Goal: Information Seeking & Learning: Check status

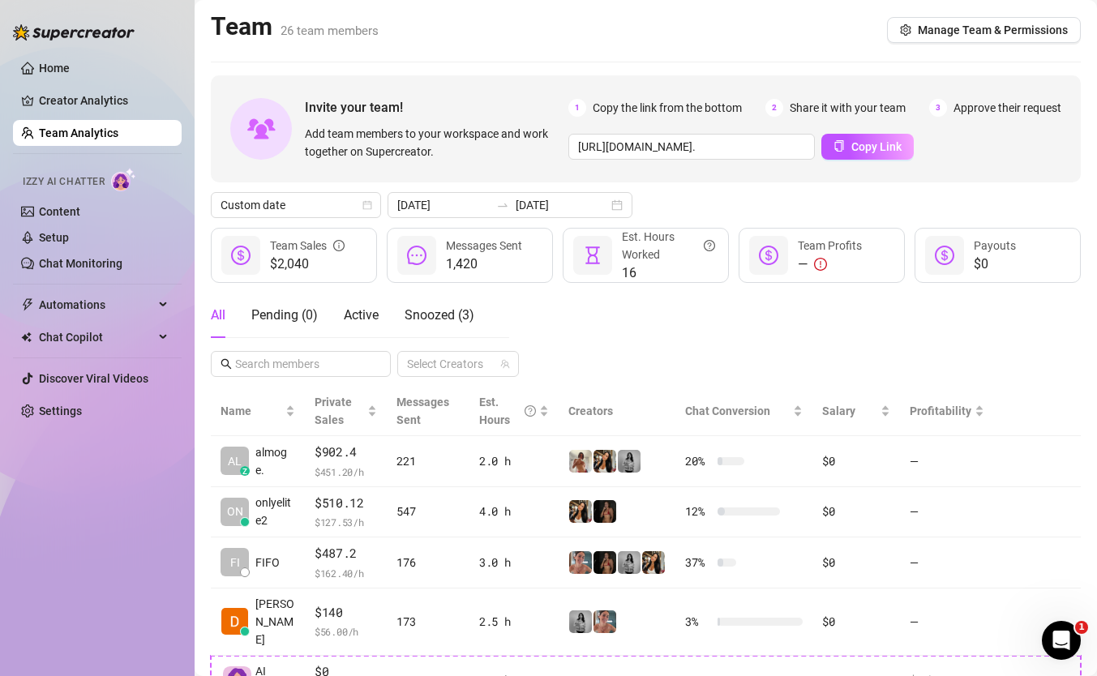
scroll to position [290, 0]
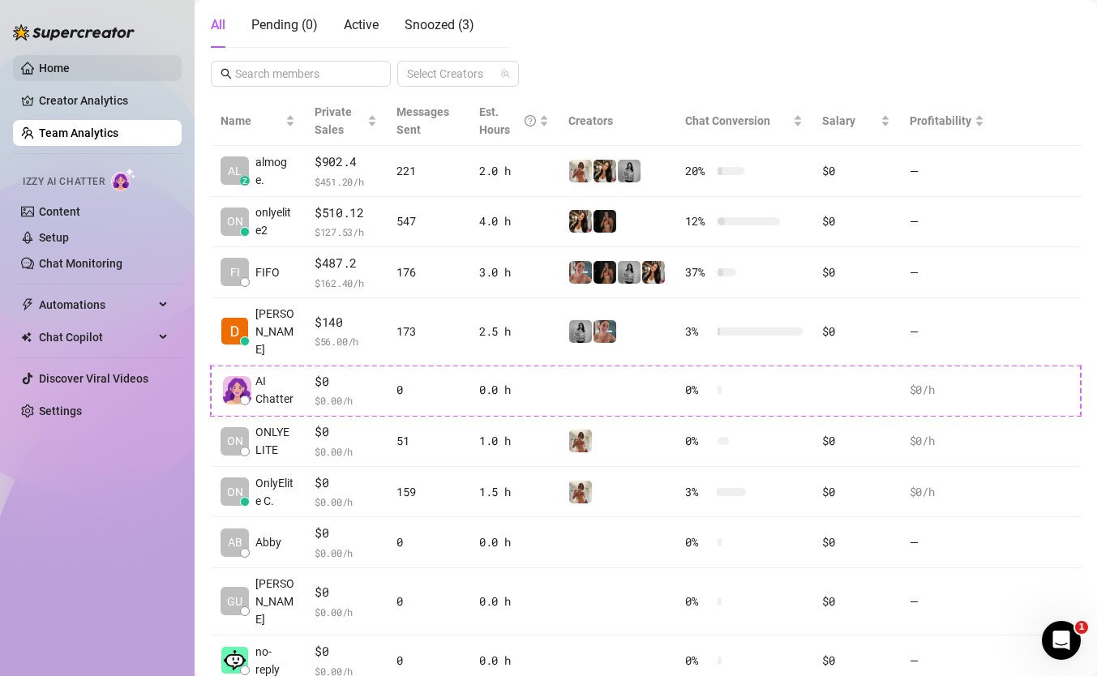
click at [70, 62] on link "Home" at bounding box center [54, 68] width 31 height 13
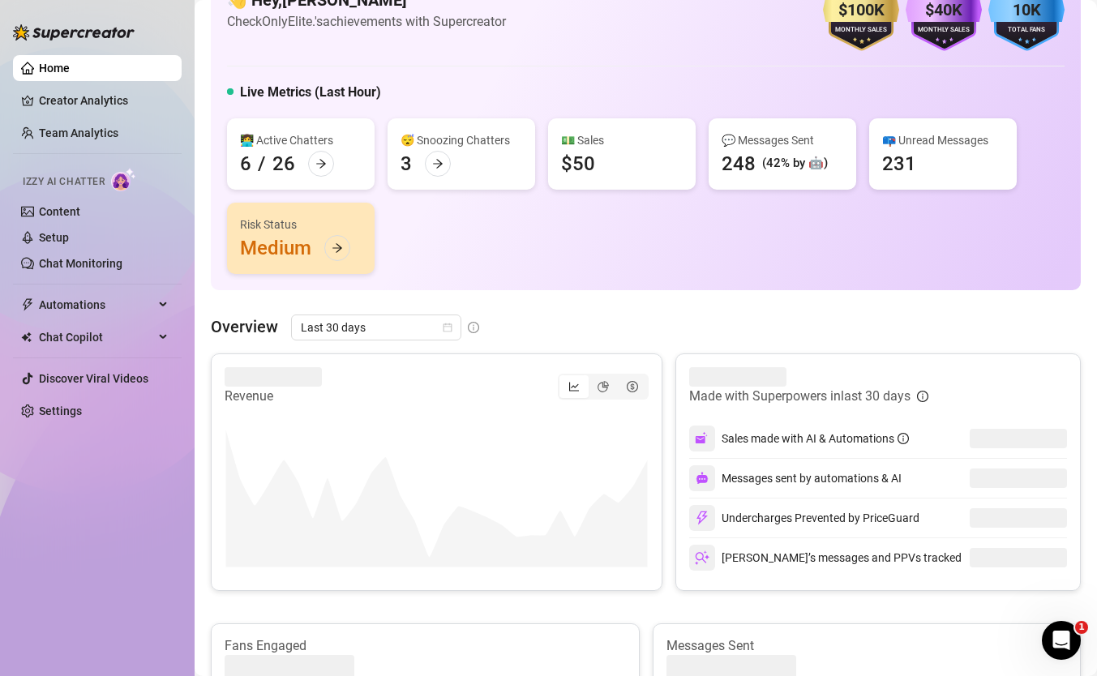
scroll to position [79, 0]
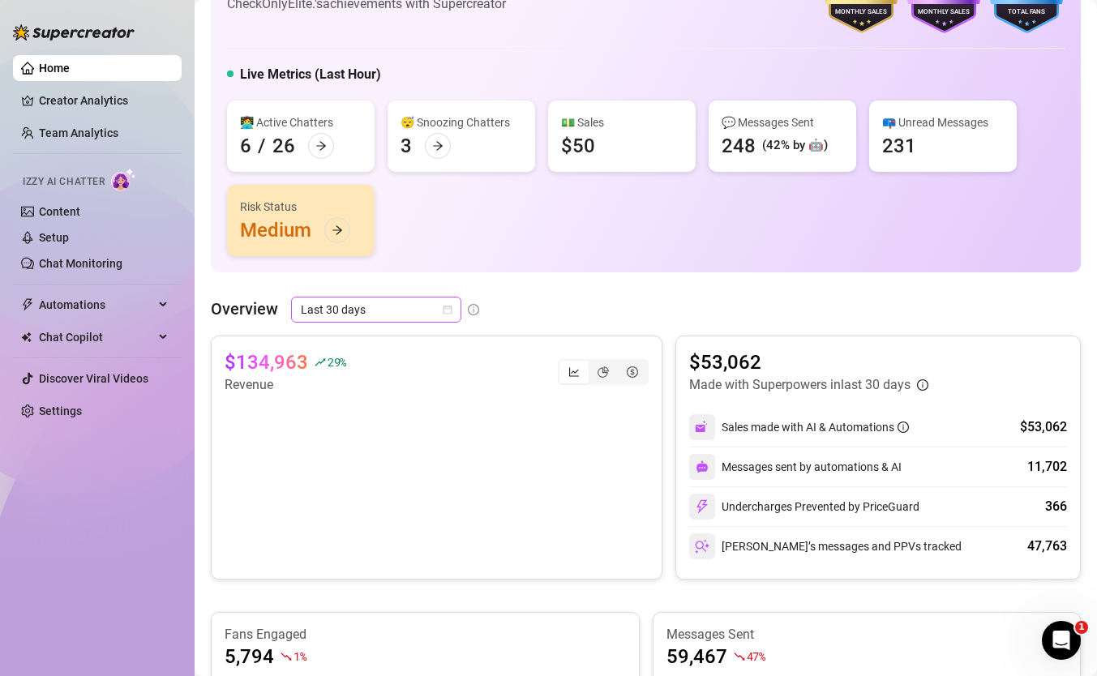
click at [403, 309] on span "Last 30 days" at bounding box center [376, 310] width 151 height 24
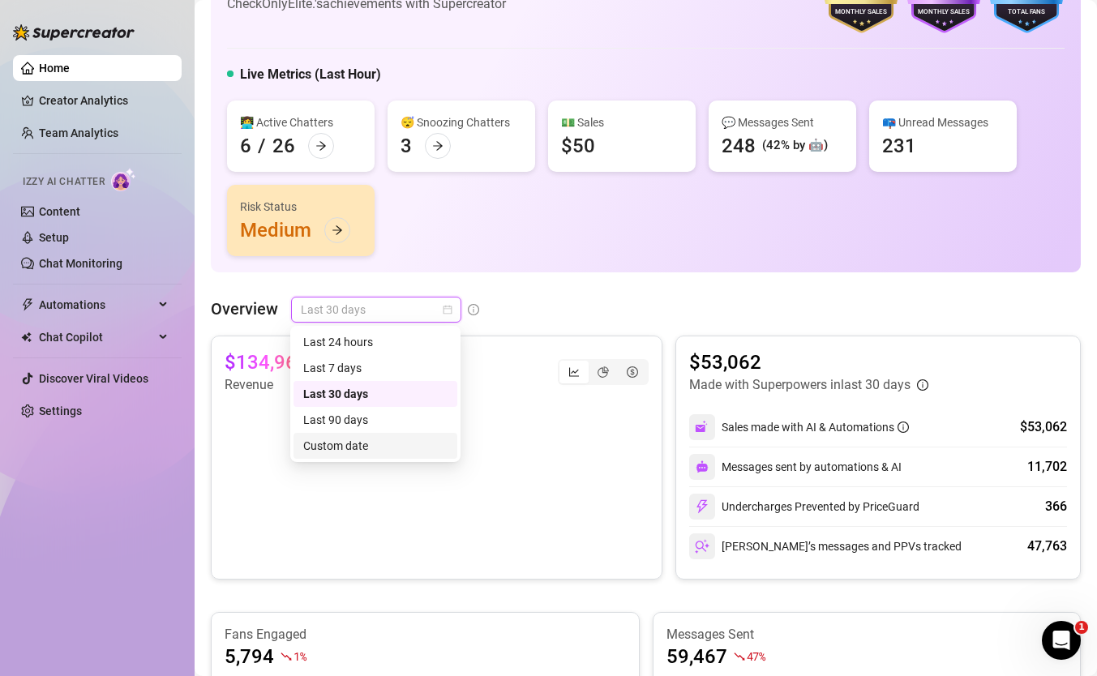
click at [392, 449] on div "Custom date" at bounding box center [375, 446] width 144 height 18
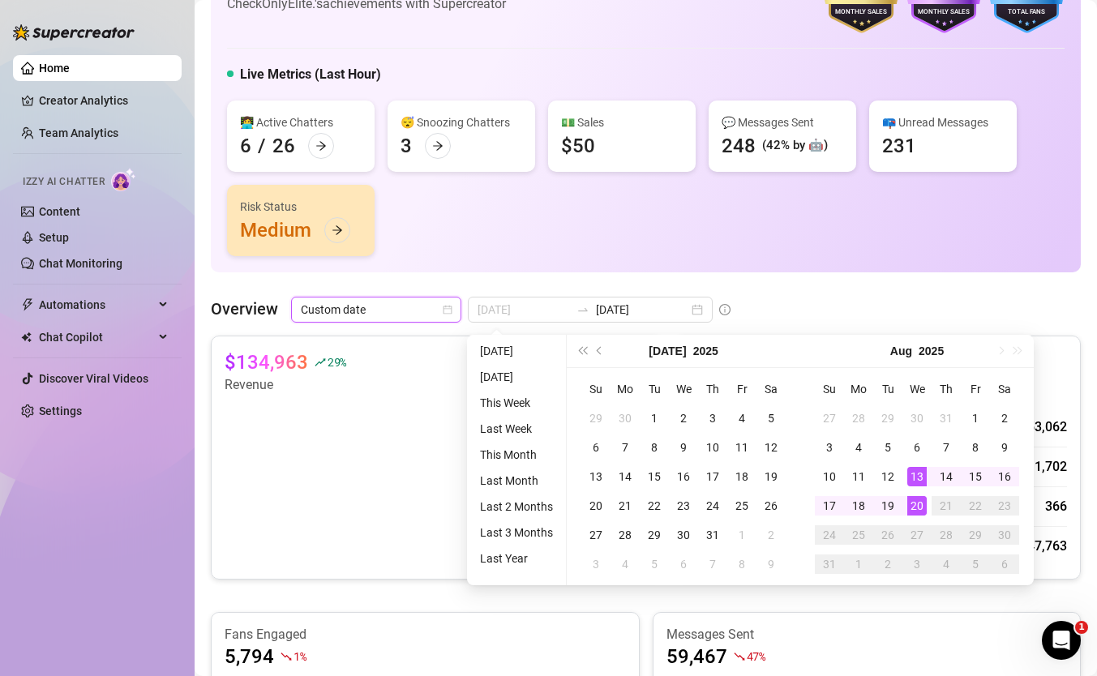
type input "2025-08-20"
click at [914, 507] on div "20" at bounding box center [916, 505] width 19 height 19
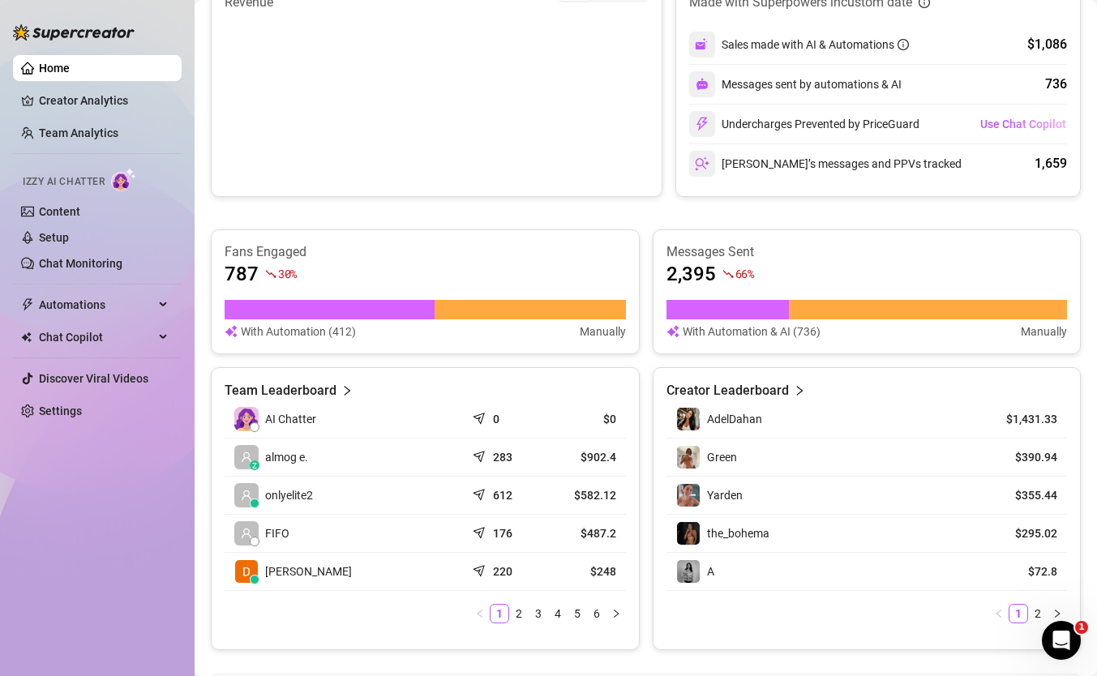
scroll to position [721, 0]
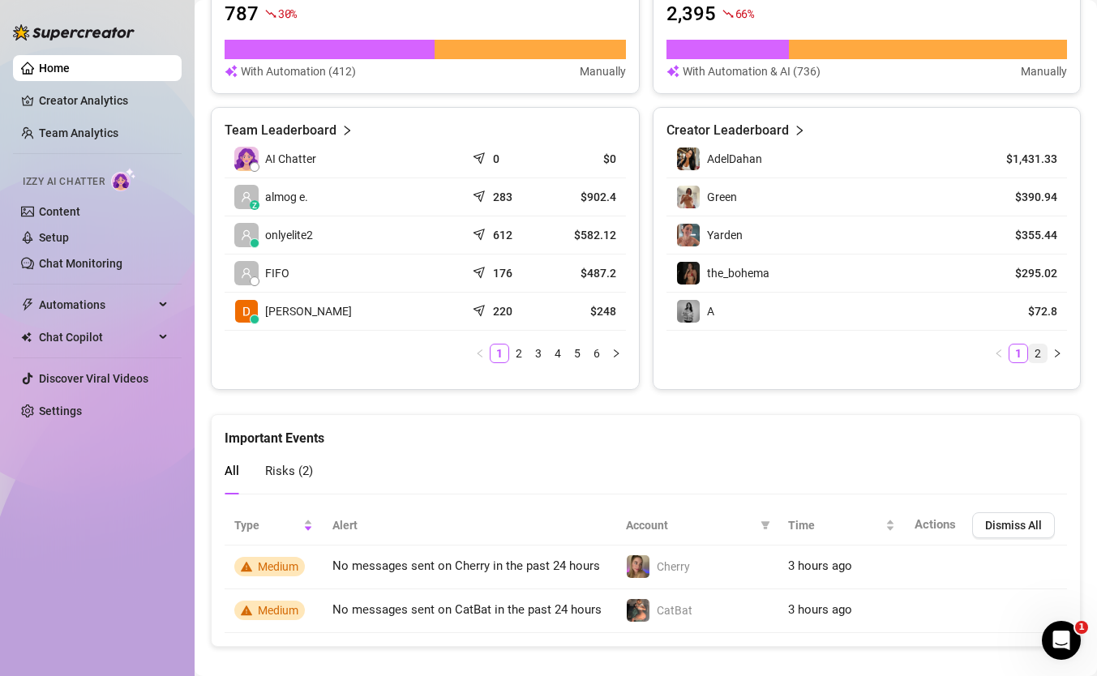
click at [1039, 349] on link "2" at bounding box center [1038, 354] width 18 height 18
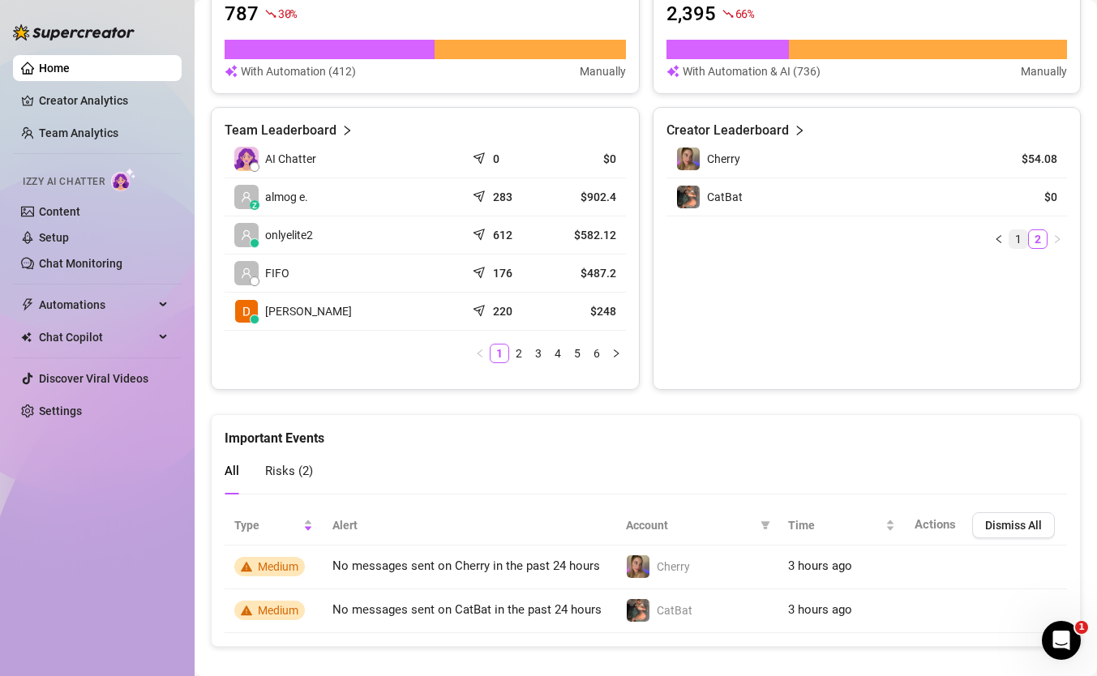
click at [1017, 233] on link "1" at bounding box center [1018, 239] width 18 height 18
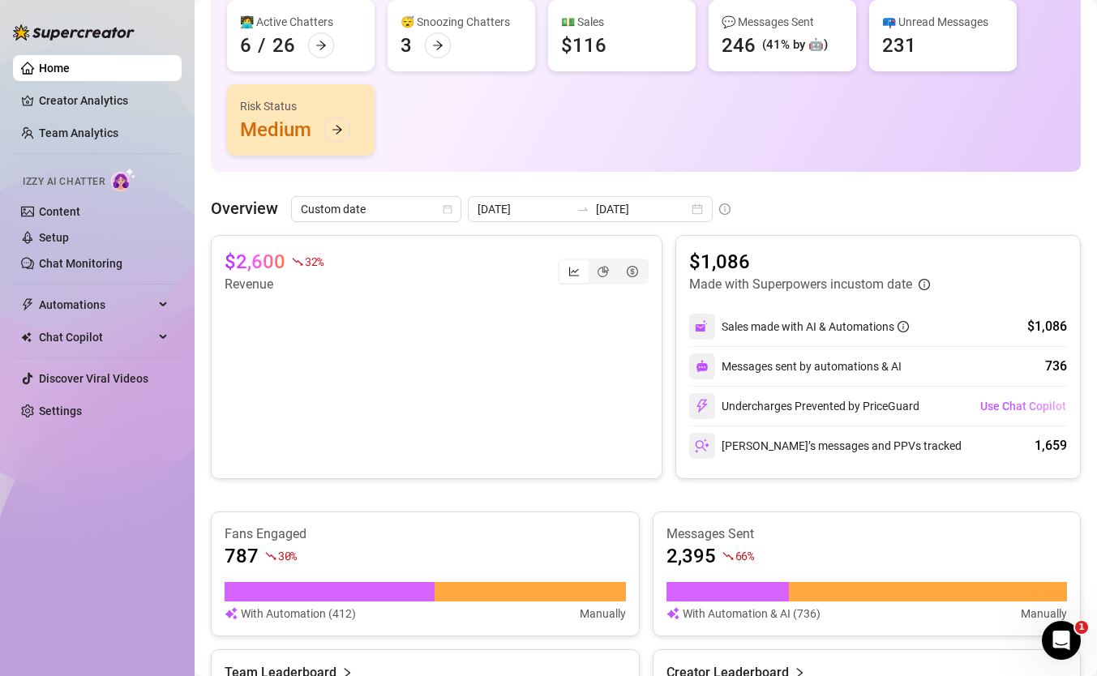
scroll to position [0, 0]
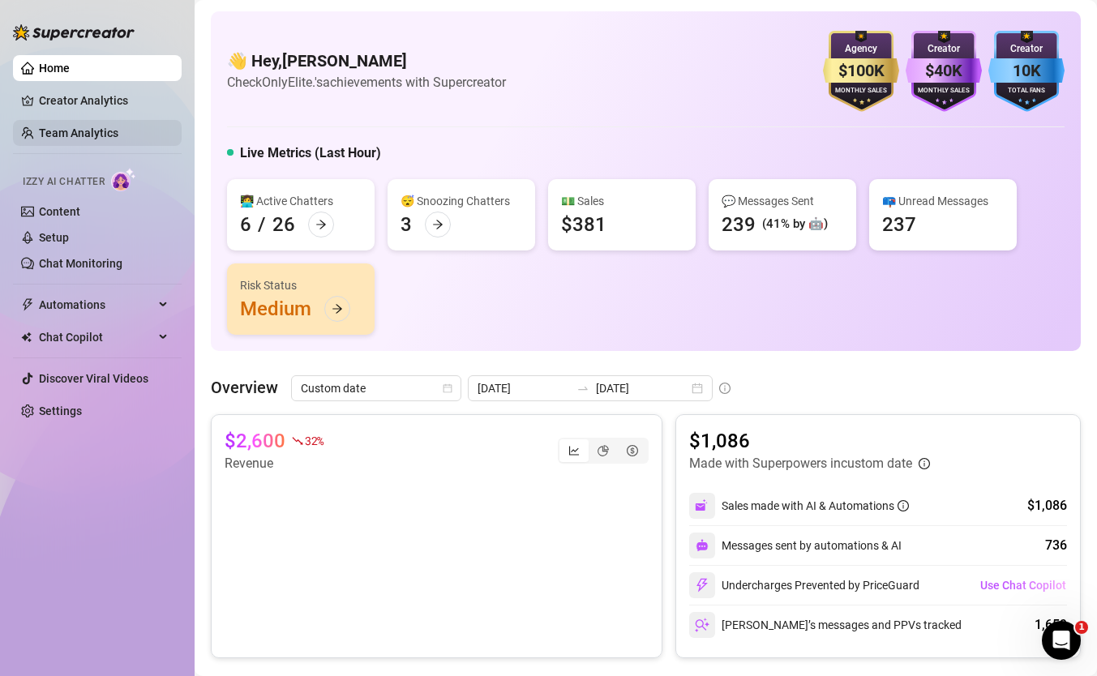
click at [87, 132] on link "Team Analytics" at bounding box center [78, 132] width 79 height 13
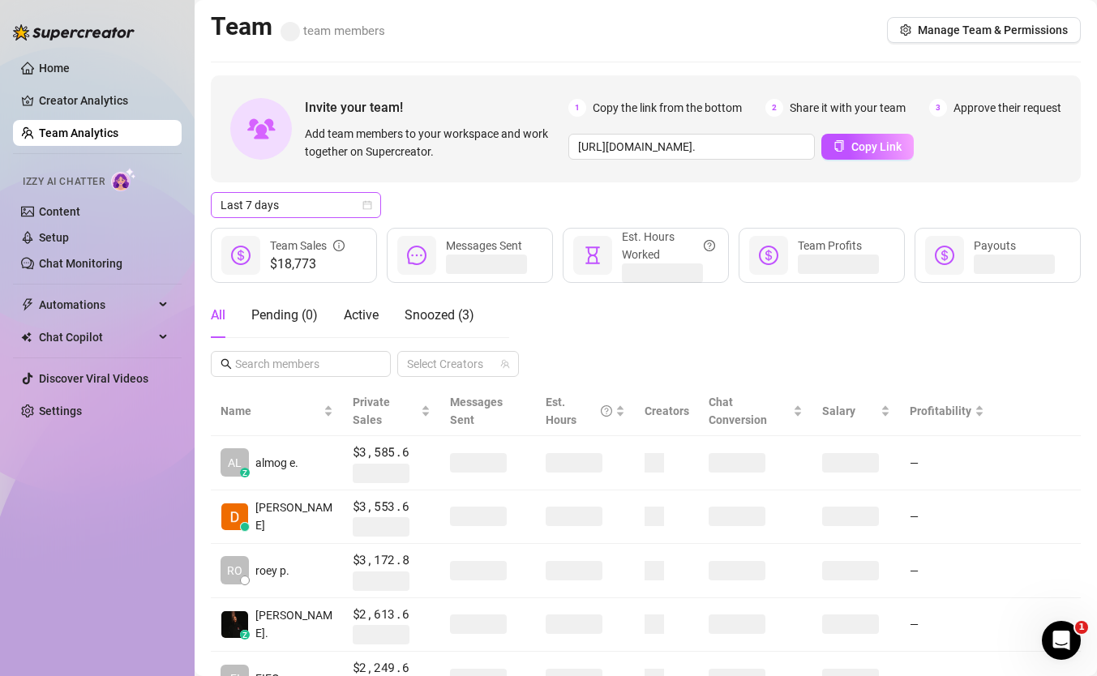
click at [324, 216] on span "Last 7 days" at bounding box center [295, 205] width 151 height 24
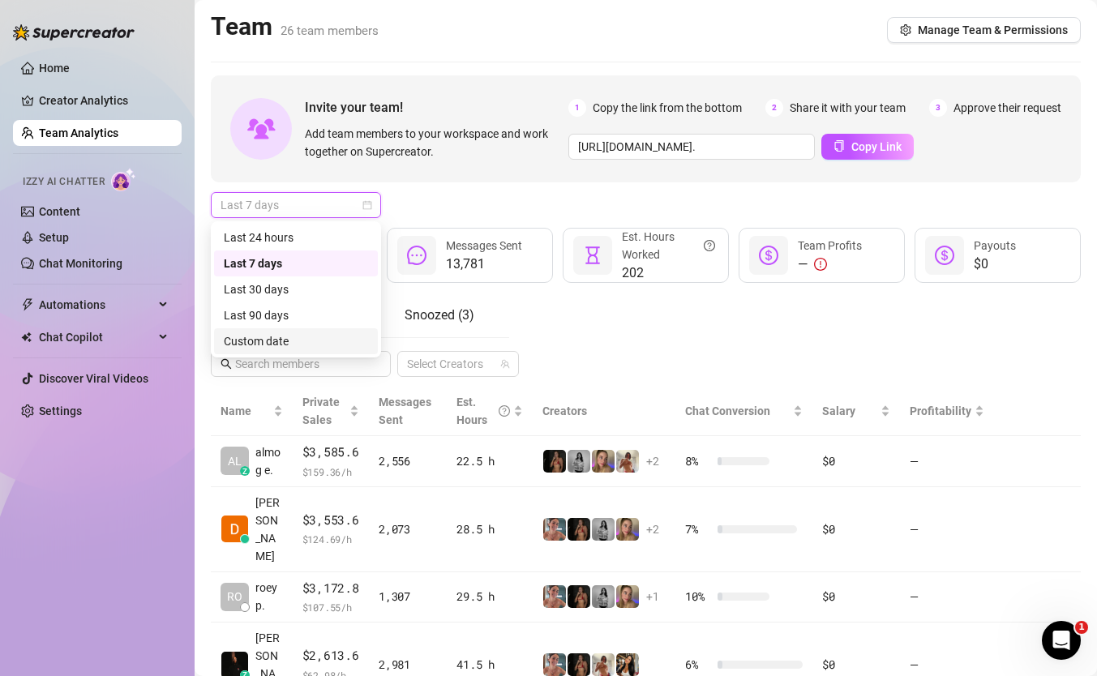
click at [279, 342] on div "Custom date" at bounding box center [296, 341] width 144 height 18
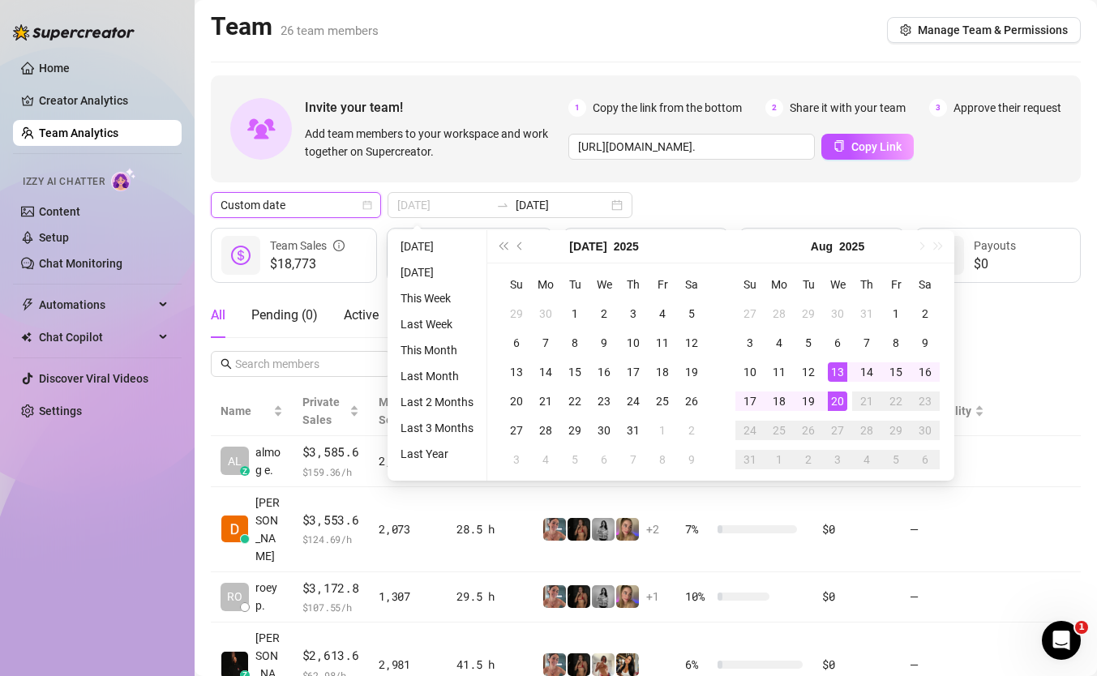
type input "[DATE]"
click at [833, 406] on div "20" at bounding box center [837, 401] width 19 height 19
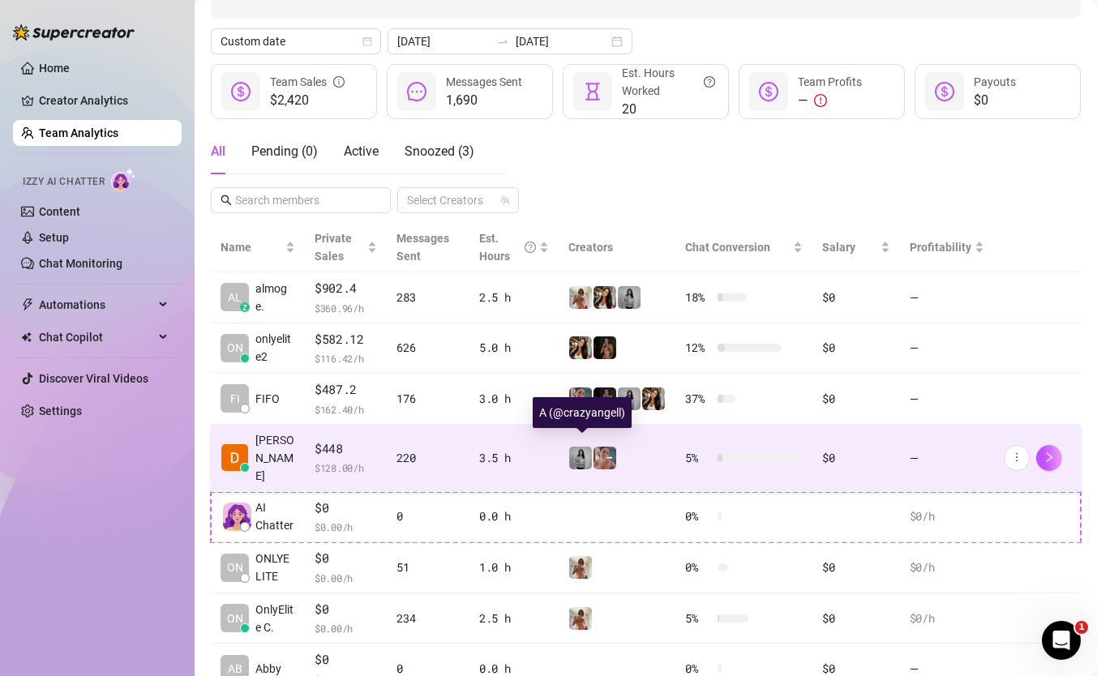
scroll to position [133, 0]
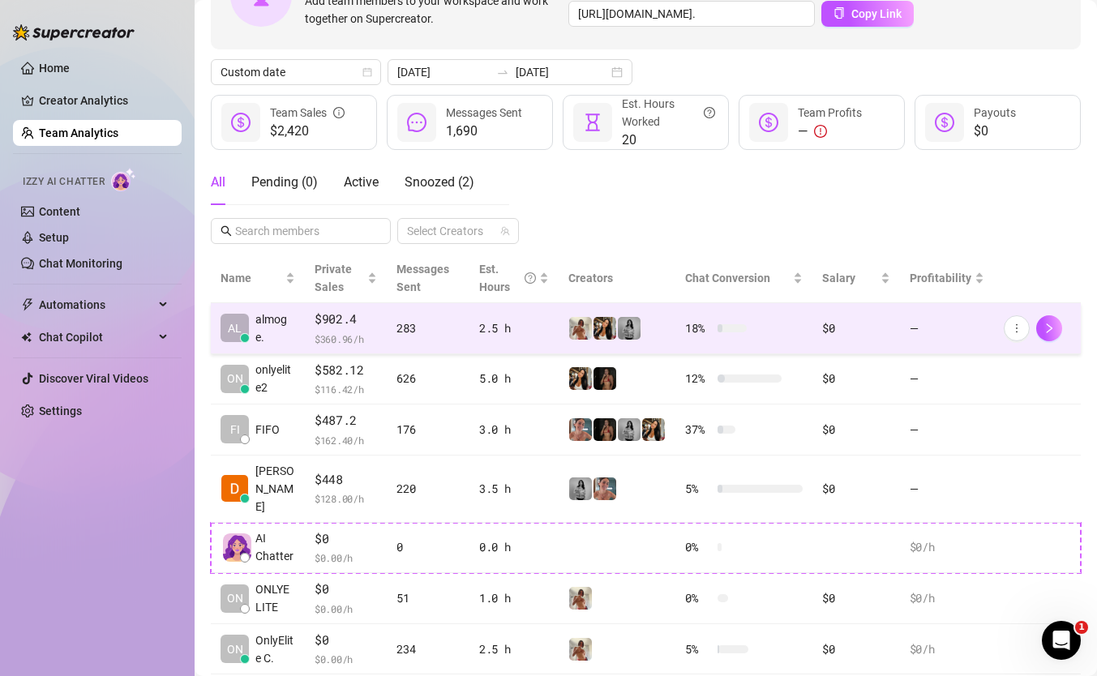
click at [370, 329] on div "$902.4 $ 360.96 /h" at bounding box center [346, 328] width 62 height 37
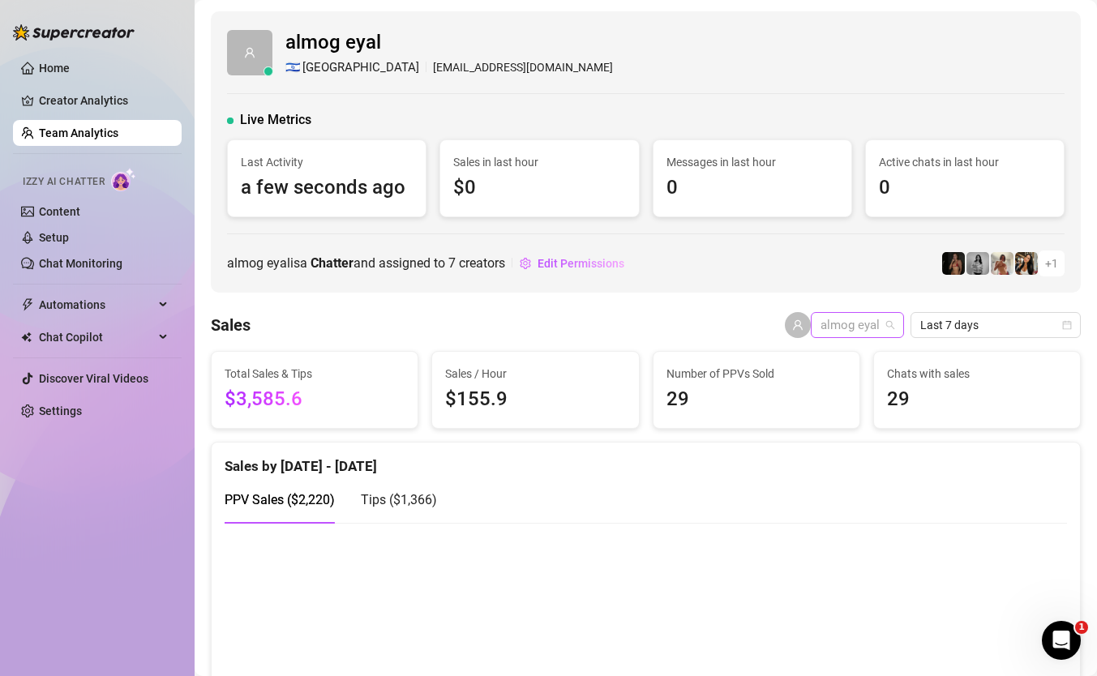
click at [854, 315] on span "almog eyal" at bounding box center [857, 325] width 74 height 24
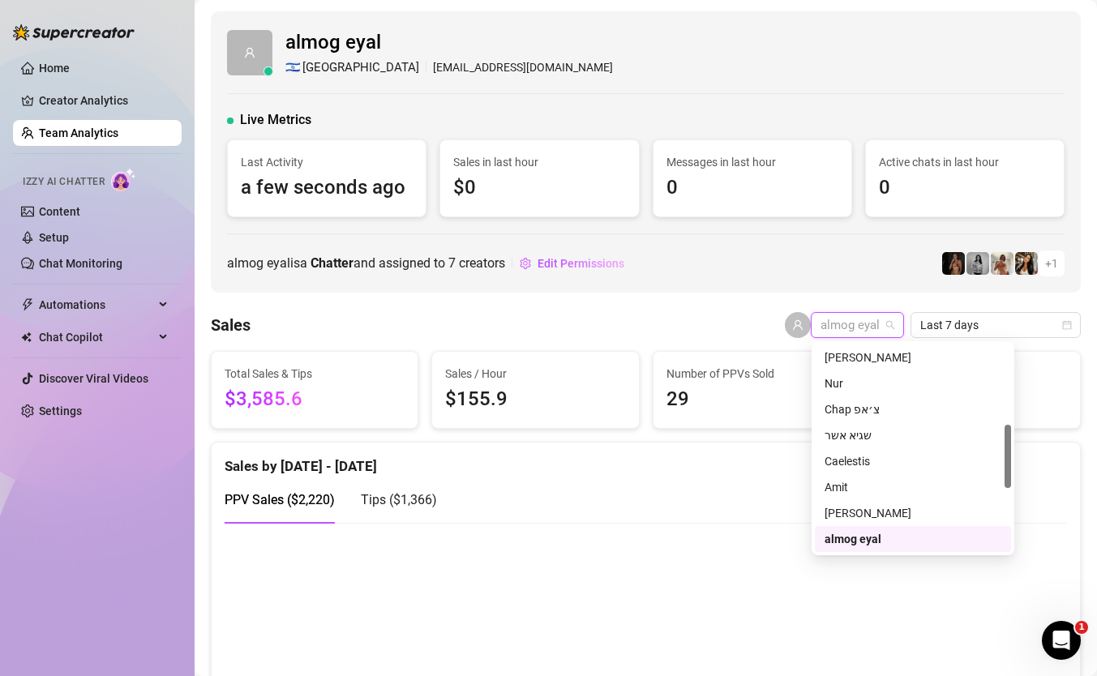
click at [648, 327] on div "Sales almog eyal Last 7 days" at bounding box center [646, 325] width 870 height 26
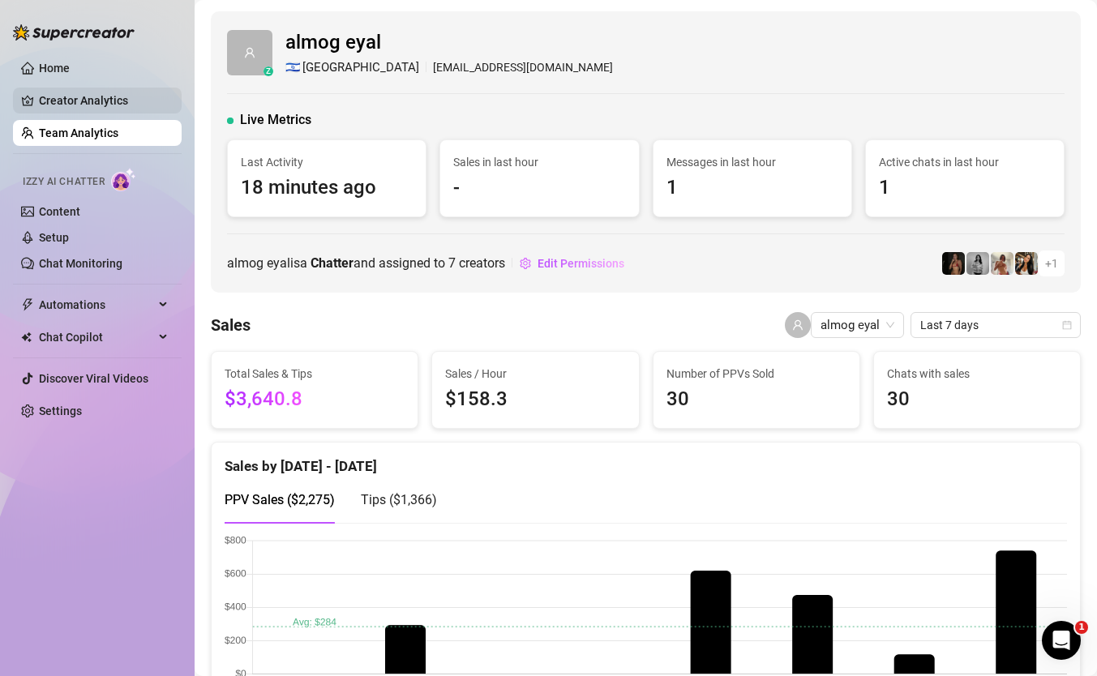
click at [123, 99] on link "Creator Analytics" at bounding box center [104, 101] width 130 height 26
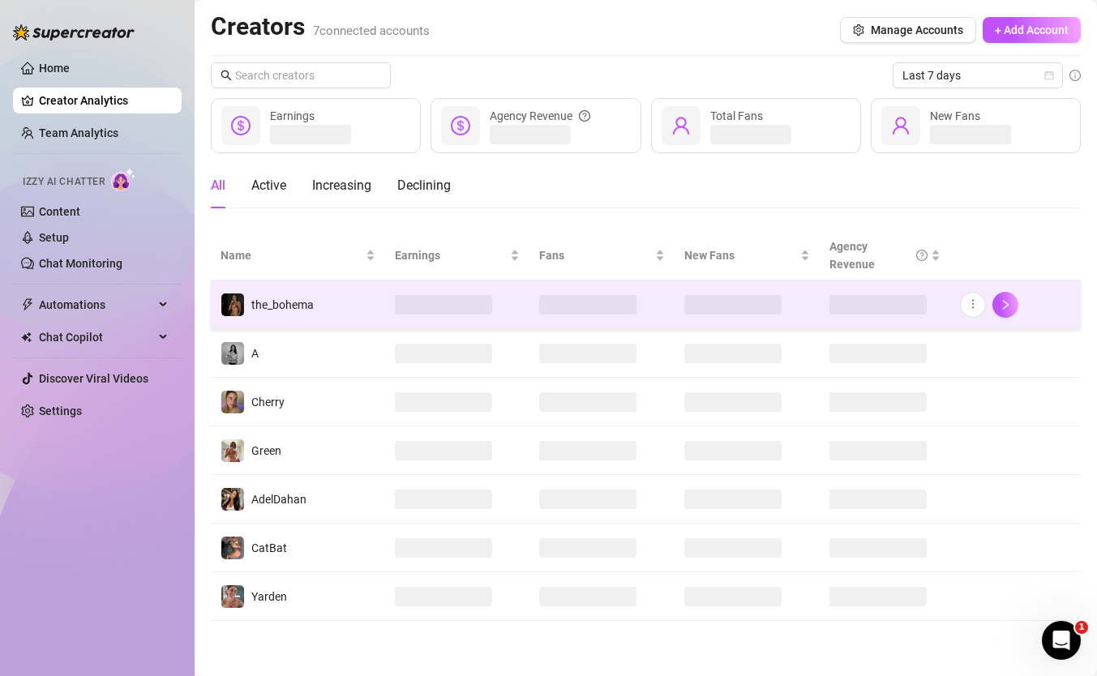
click at [390, 308] on td at bounding box center [457, 304] width 145 height 49
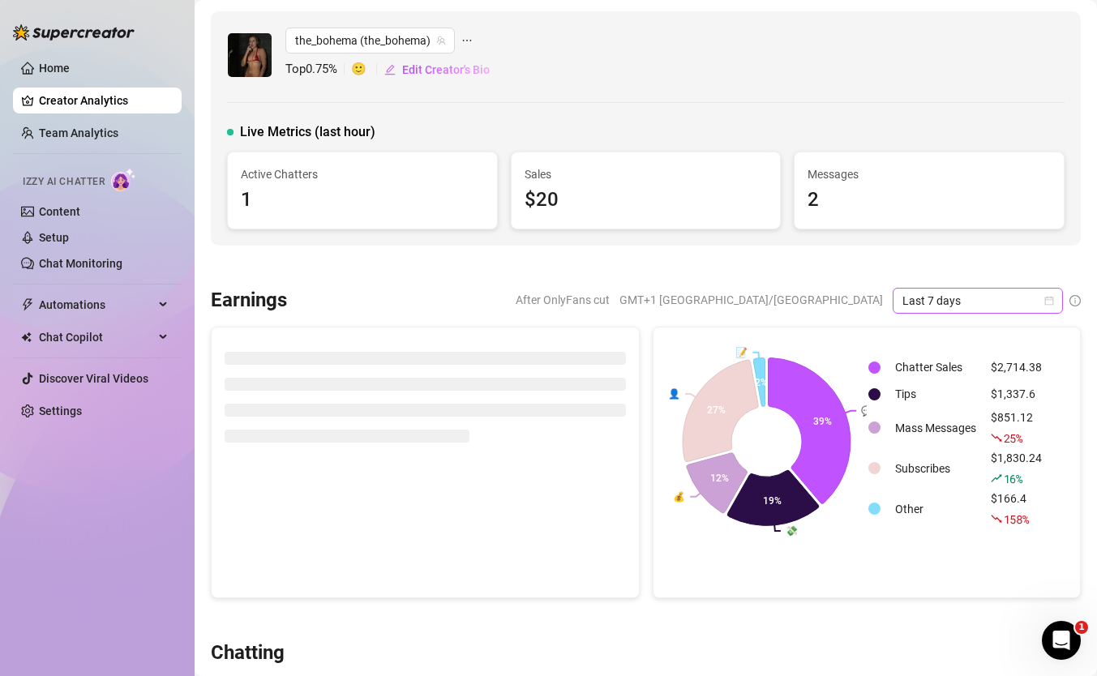
click at [1050, 296] on icon "calendar" at bounding box center [1049, 301] width 10 height 10
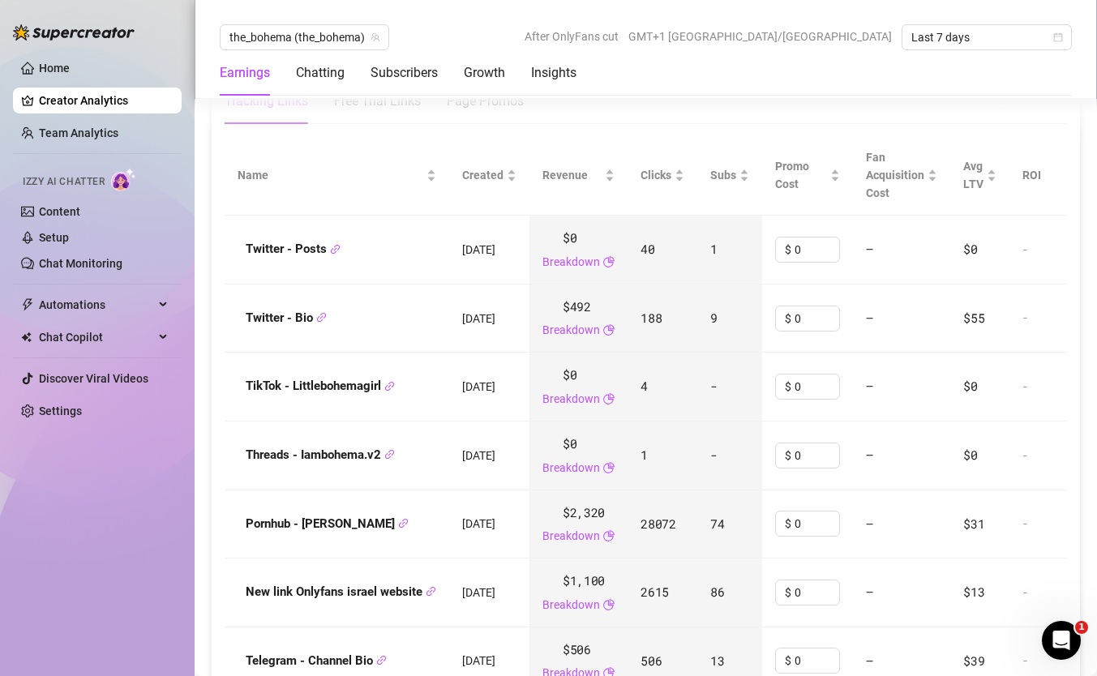
scroll to position [2064, 0]
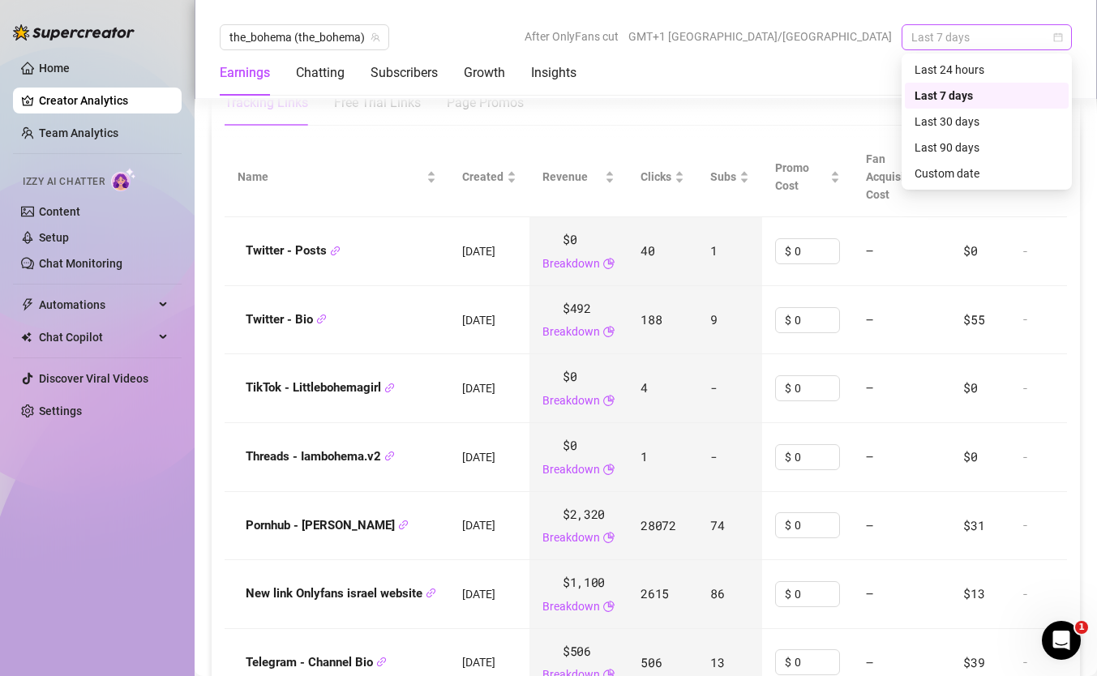
click at [964, 28] on span "Last 7 days" at bounding box center [986, 37] width 151 height 24
click at [940, 171] on div "Custom date" at bounding box center [986, 174] width 144 height 18
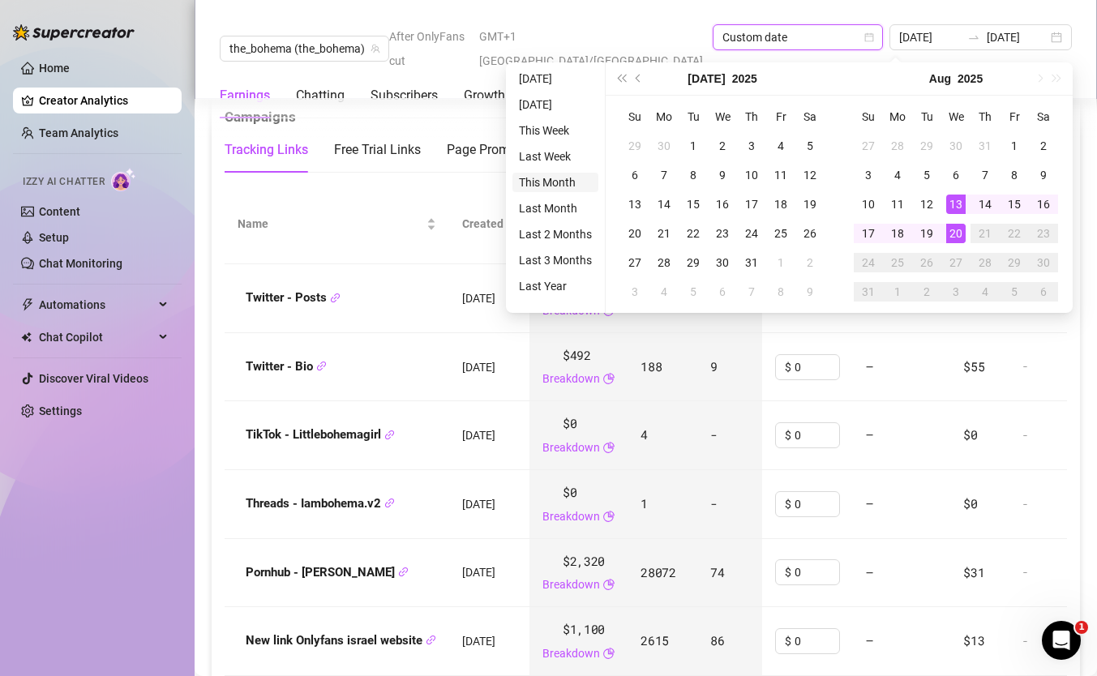
type input "2025-08-01"
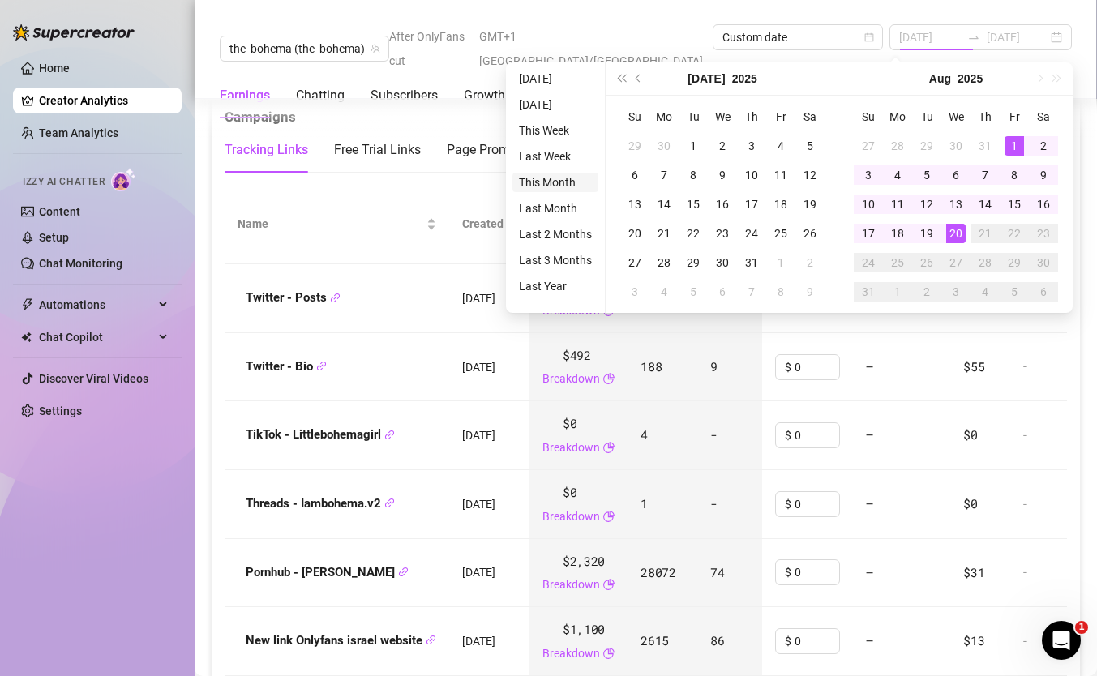
click at [550, 188] on li "This Month" at bounding box center [555, 182] width 86 height 19
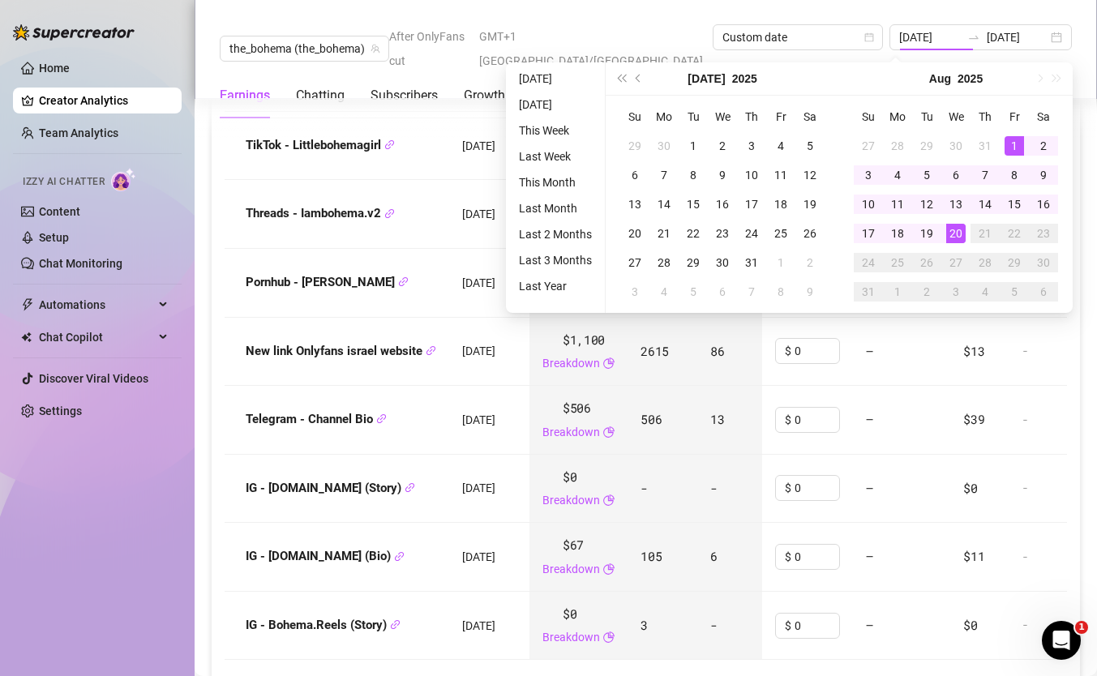
type input "2025-08-01"
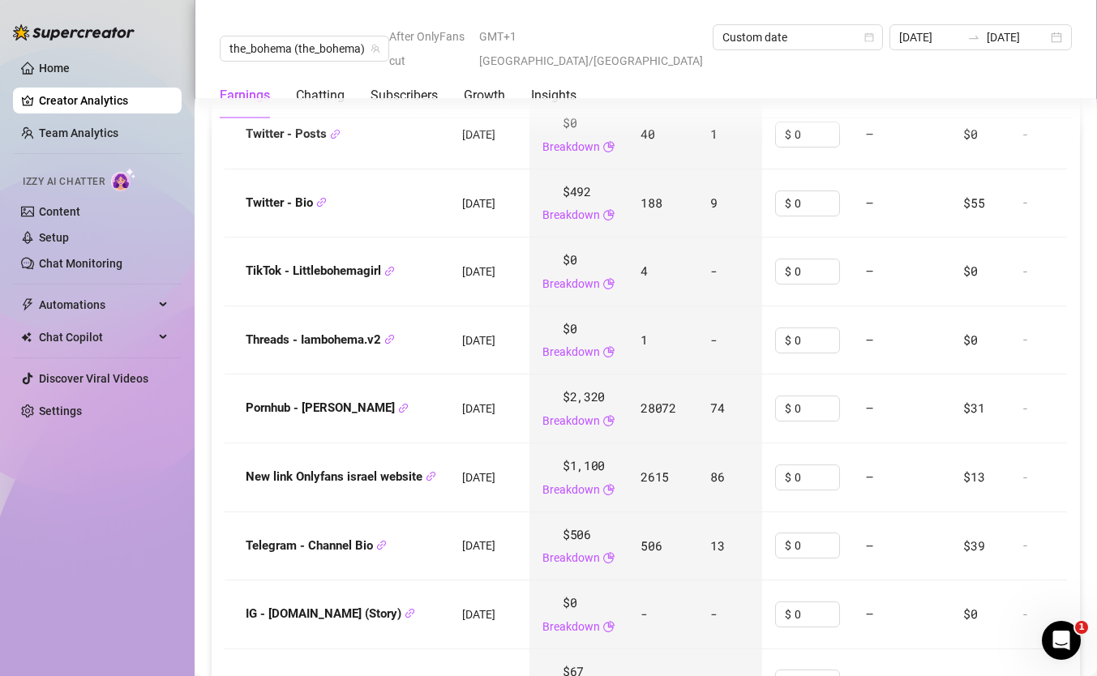
scroll to position [1980, 0]
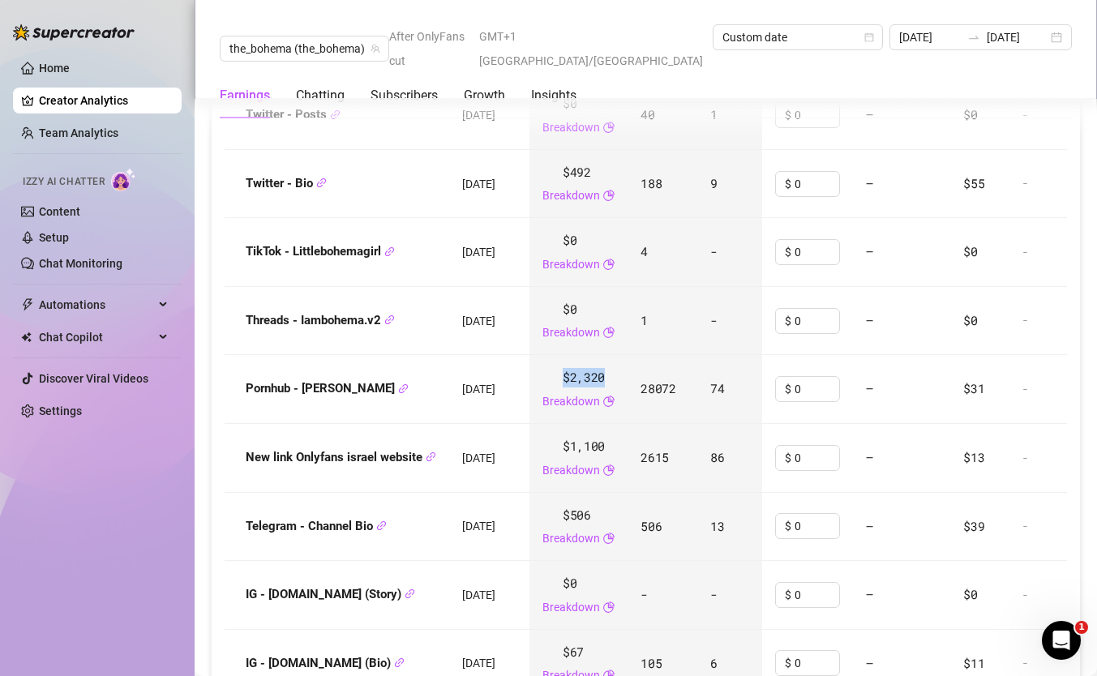
drag, startPoint x: 619, startPoint y: 352, endPoint x: 557, endPoint y: 358, distance: 62.8
click at [558, 368] on div "$2,320 Breakdown" at bounding box center [578, 389] width 72 height 42
click at [614, 300] on div "$0 Breakdown" at bounding box center [578, 321] width 72 height 42
click at [1000, 28] on input "2025-08-20" at bounding box center [1017, 37] width 61 height 18
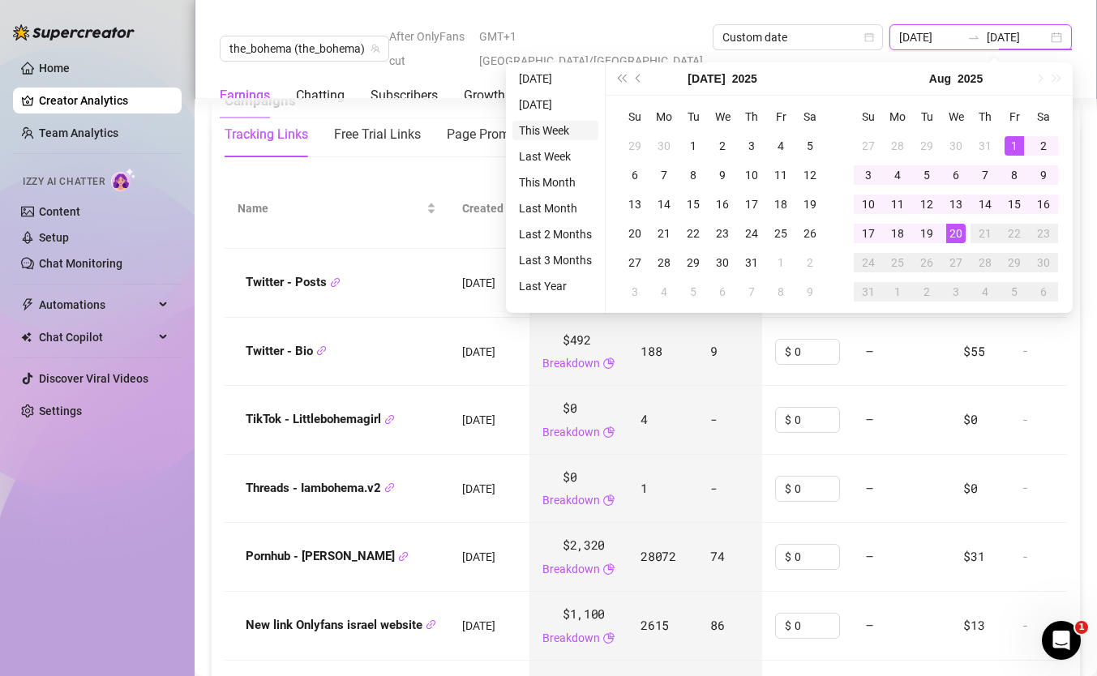
scroll to position [2169, 0]
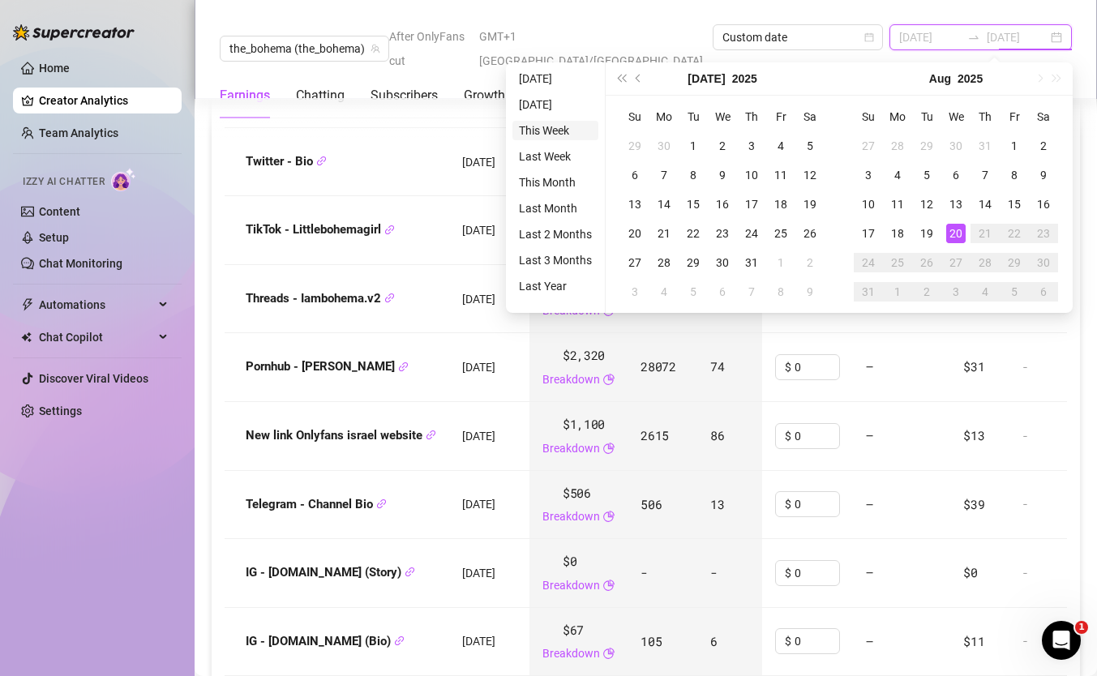
type input "2025-08-20"
click at [560, 132] on li "This Week" at bounding box center [555, 130] width 86 height 19
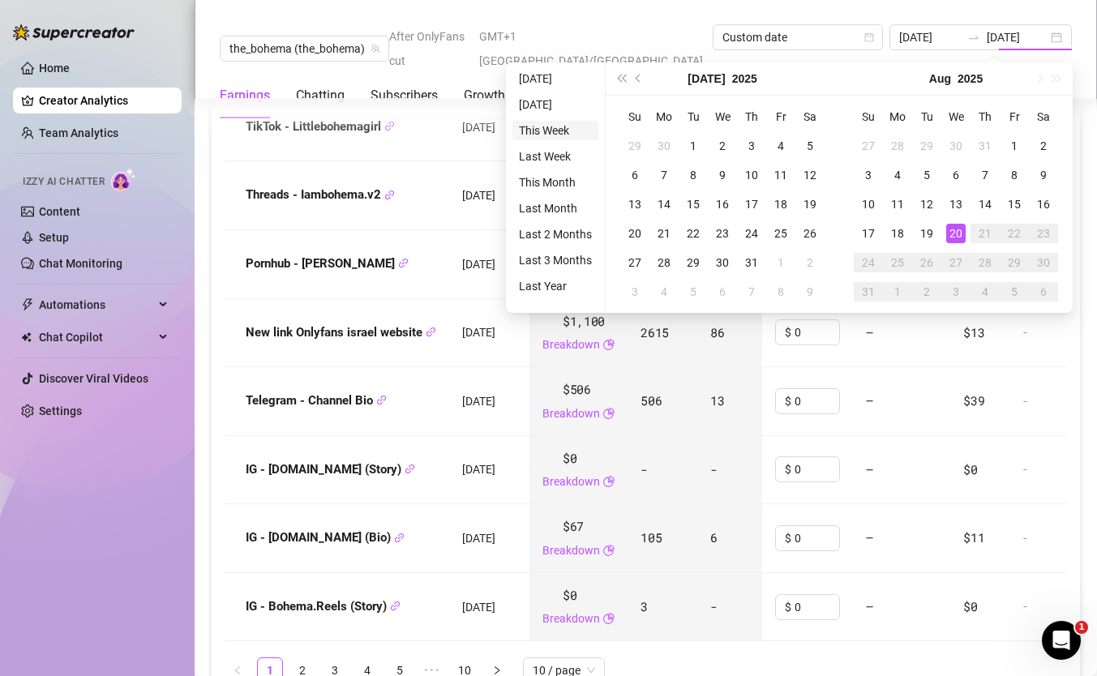
type input "2025-08-20"
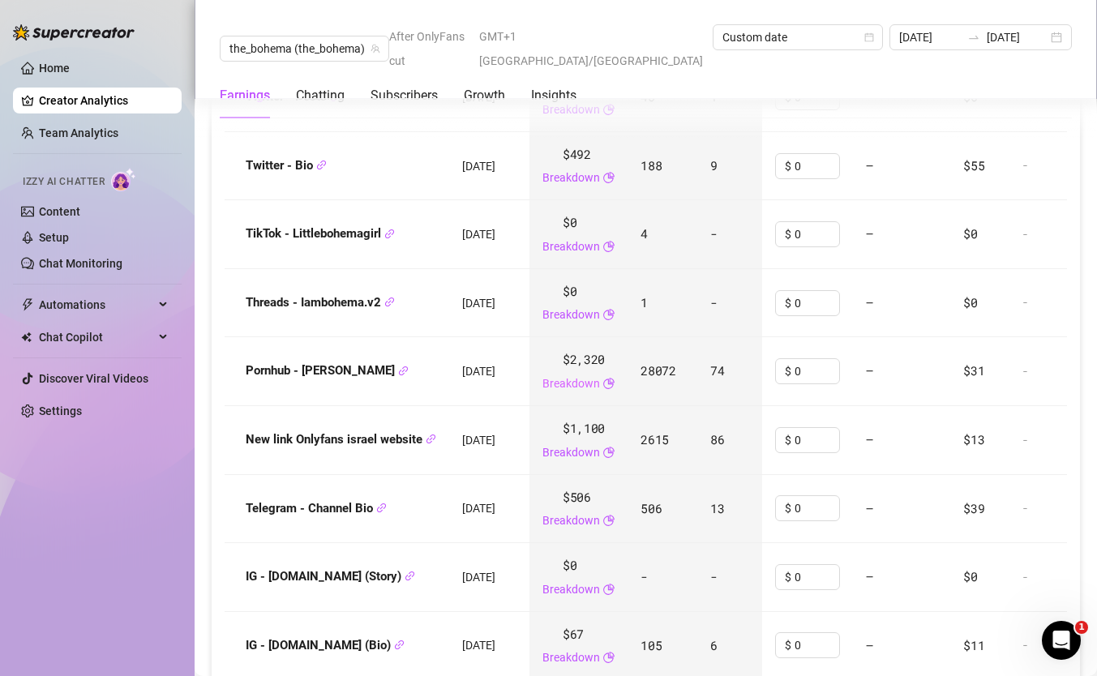
scroll to position [2050, 0]
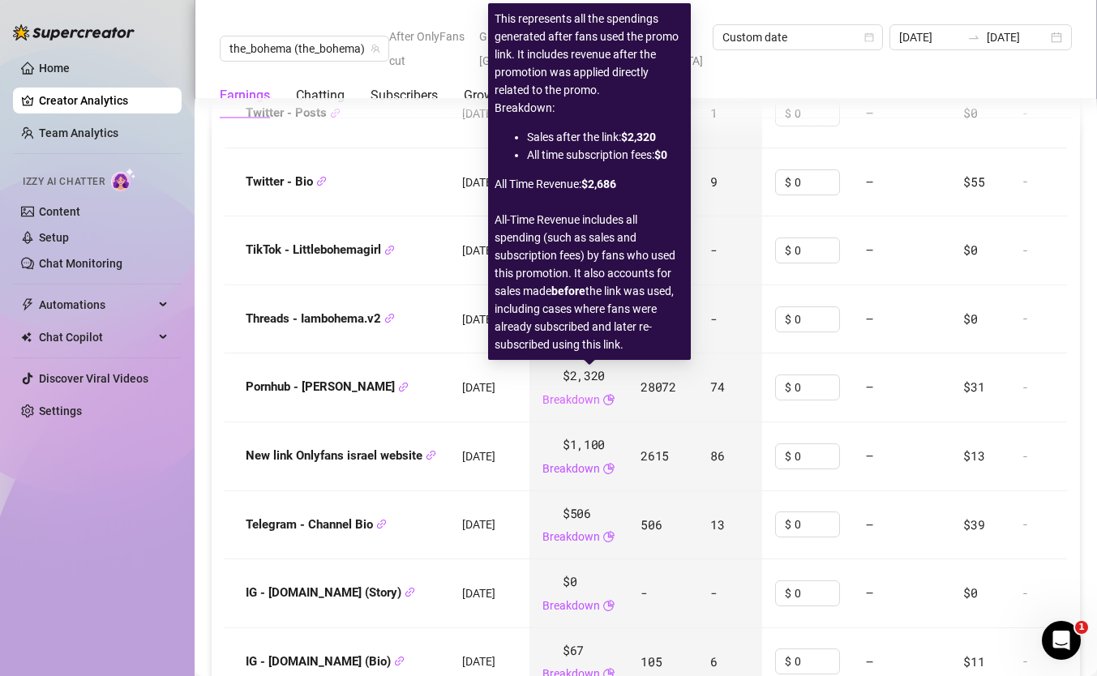
click at [600, 391] on link "Breakdown" at bounding box center [571, 400] width 58 height 18
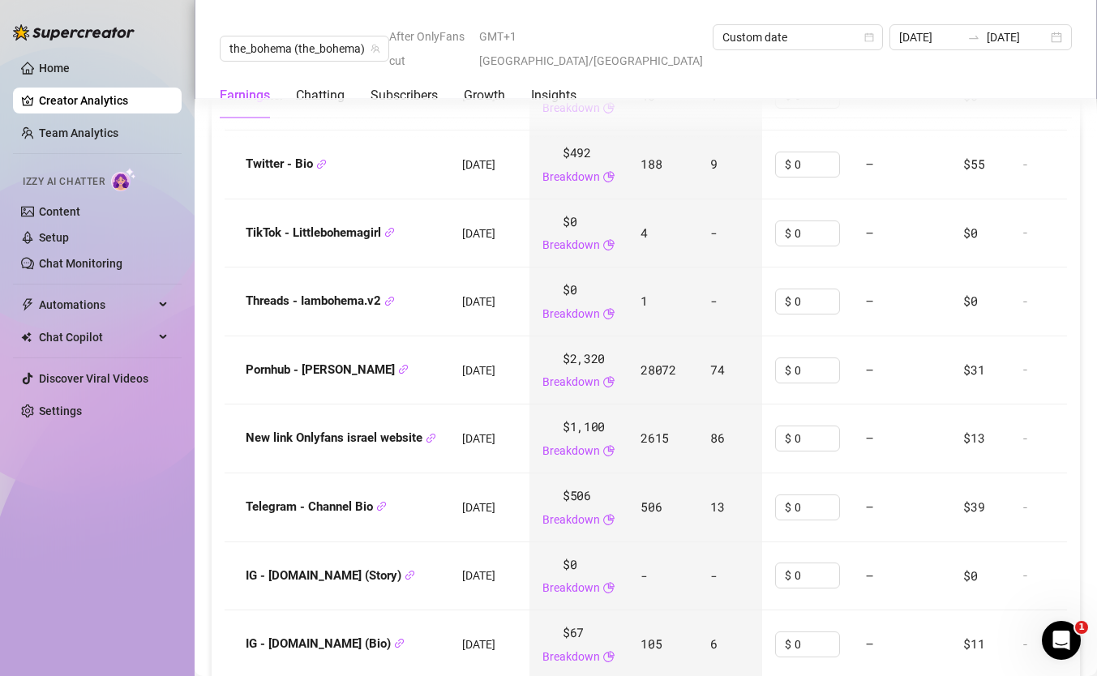
scroll to position [2008, 0]
